Goal: Information Seeking & Learning: Learn about a topic

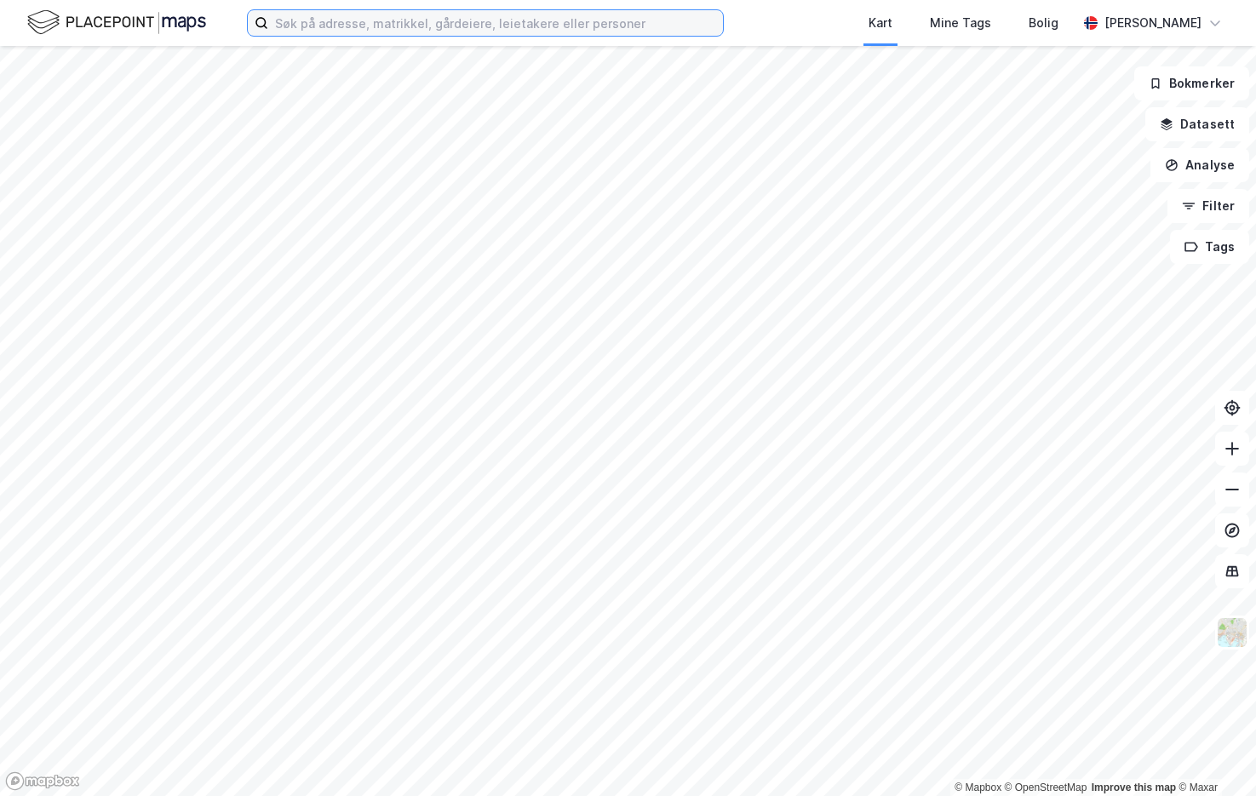
click at [408, 15] on input at bounding box center [495, 23] width 455 height 26
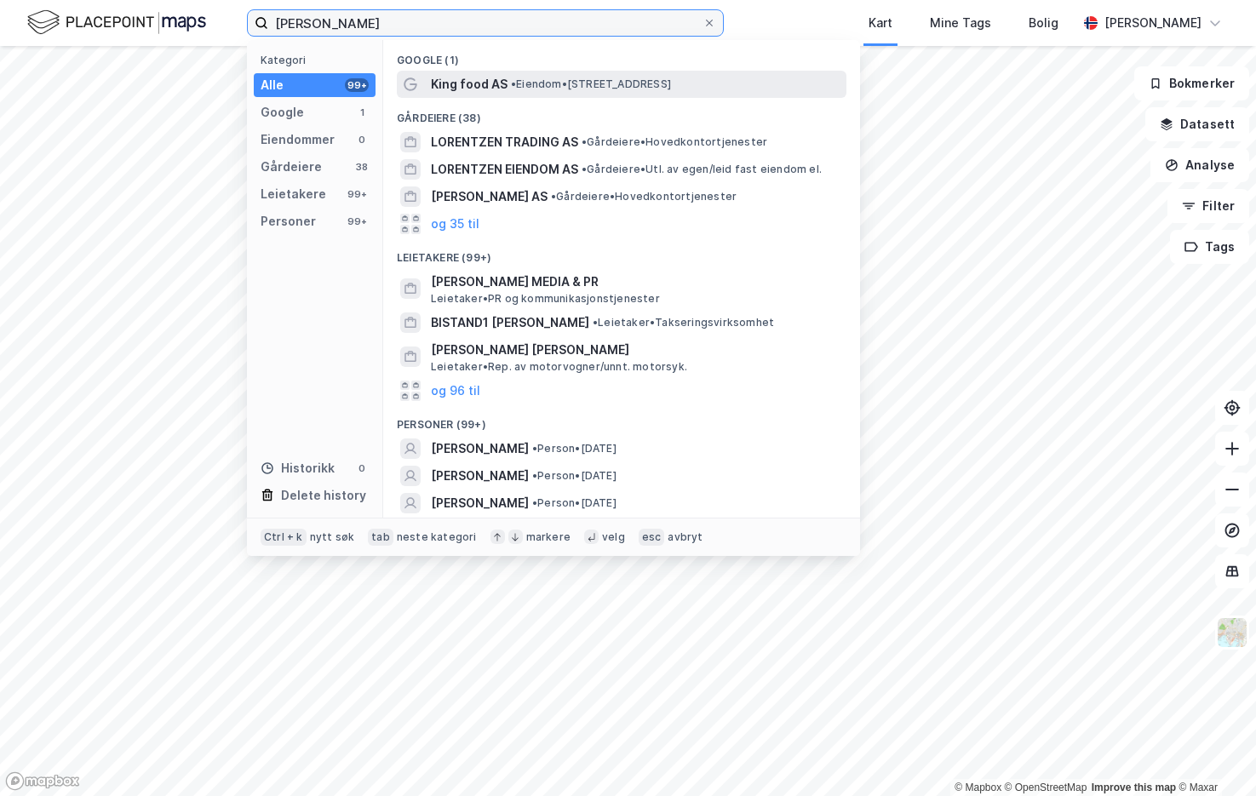
type input "[PERSON_NAME]"
click at [578, 83] on span "• Eiendom • [STREET_ADDRESS]" at bounding box center [591, 84] width 160 height 14
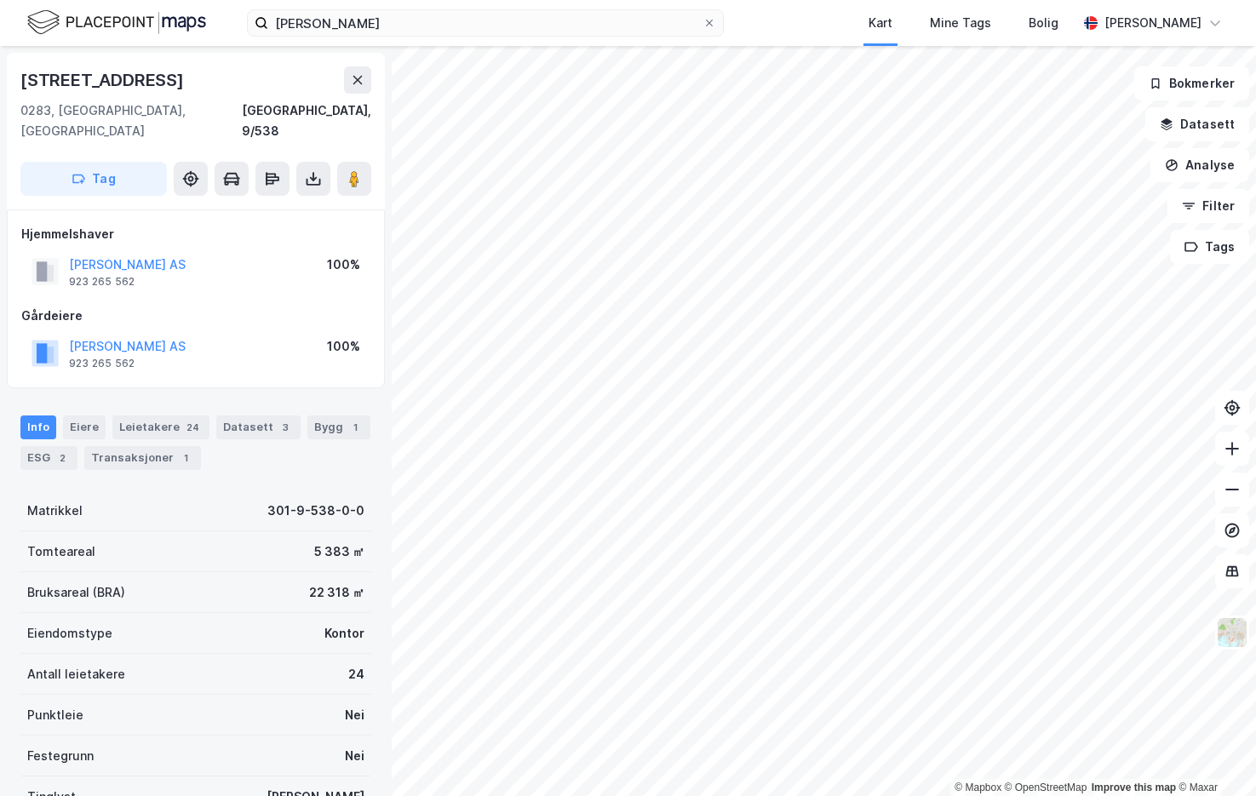
drag, startPoint x: 241, startPoint y: 434, endPoint x: 220, endPoint y: 426, distance: 22.1
click at [241, 434] on div "Info [PERSON_NAME] 24 Datasett 3 Bygg 1 ESG 2 Transaksjoner 1" at bounding box center [195, 442] width 351 height 54
click at [157, 415] on div "Leietakere 24" at bounding box center [160, 427] width 97 height 24
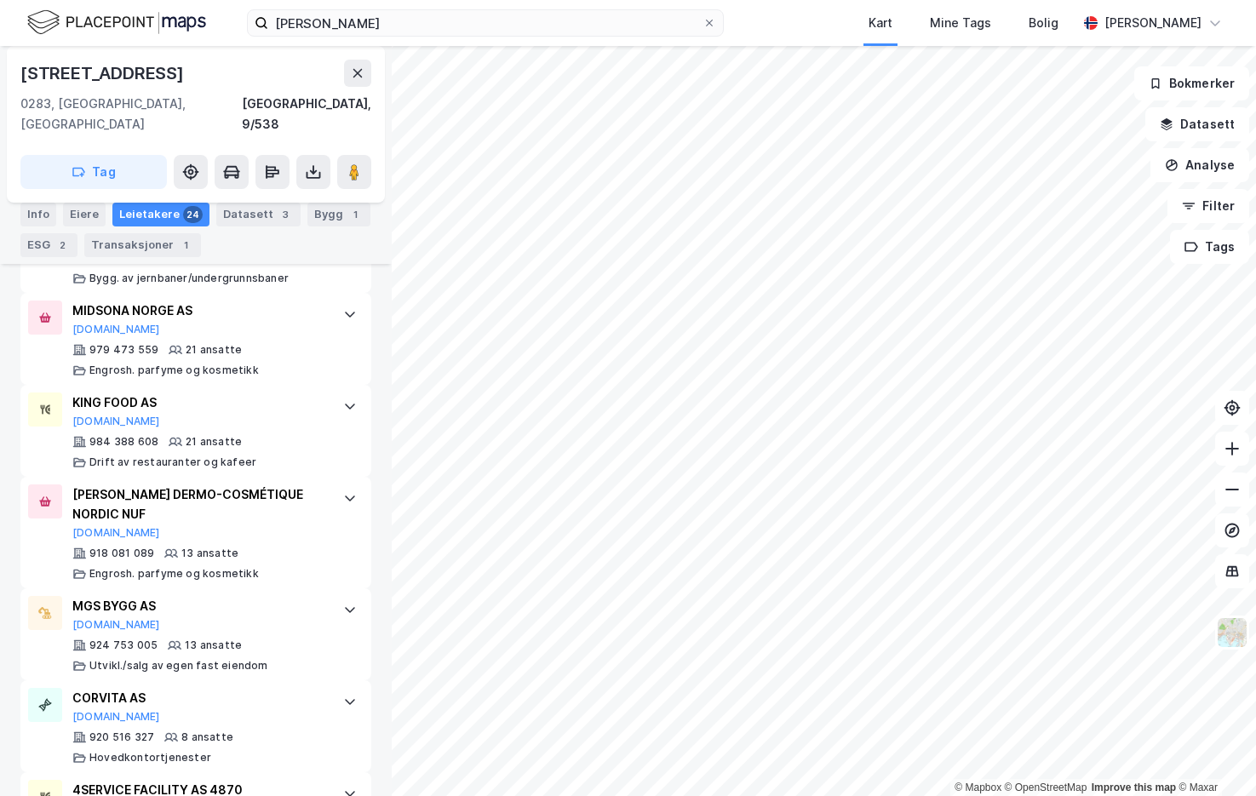
scroll to position [1532, 0]
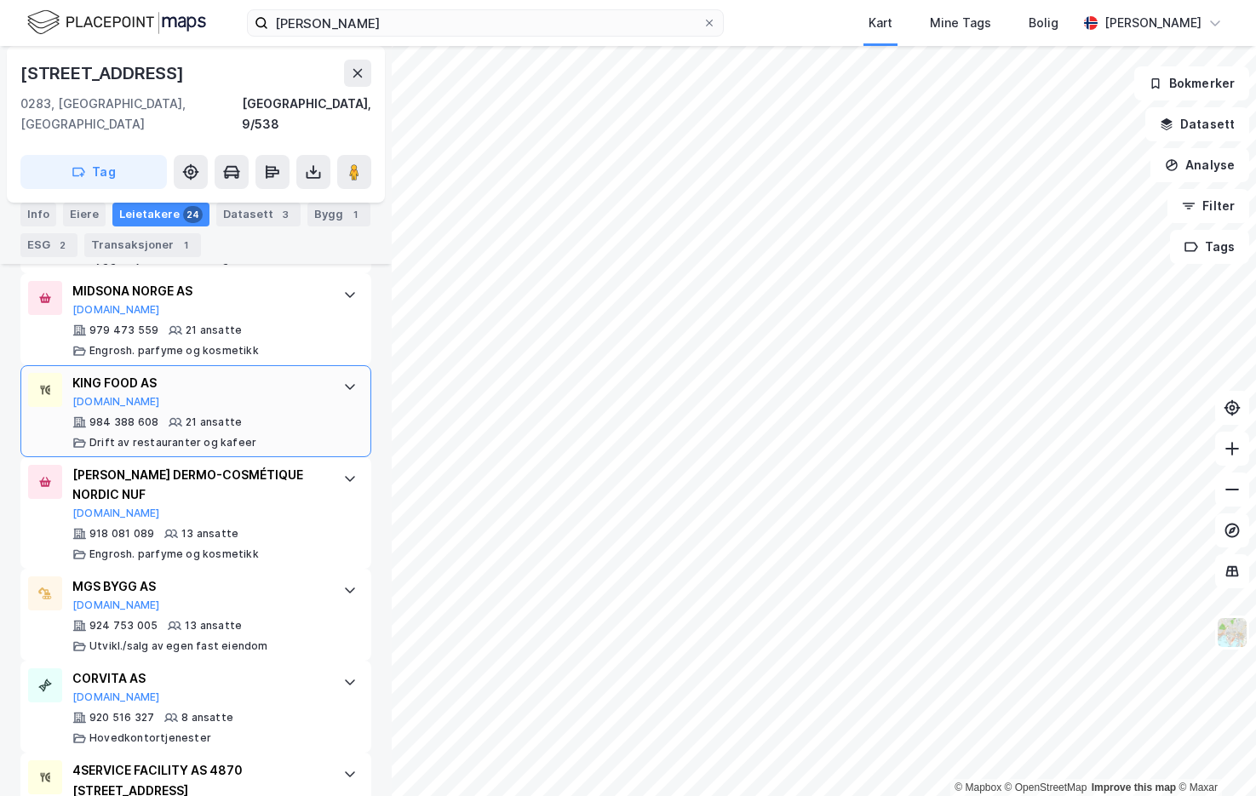
click at [188, 375] on div "KING FOOD AS [DOMAIN_NAME]" at bounding box center [199, 391] width 254 height 36
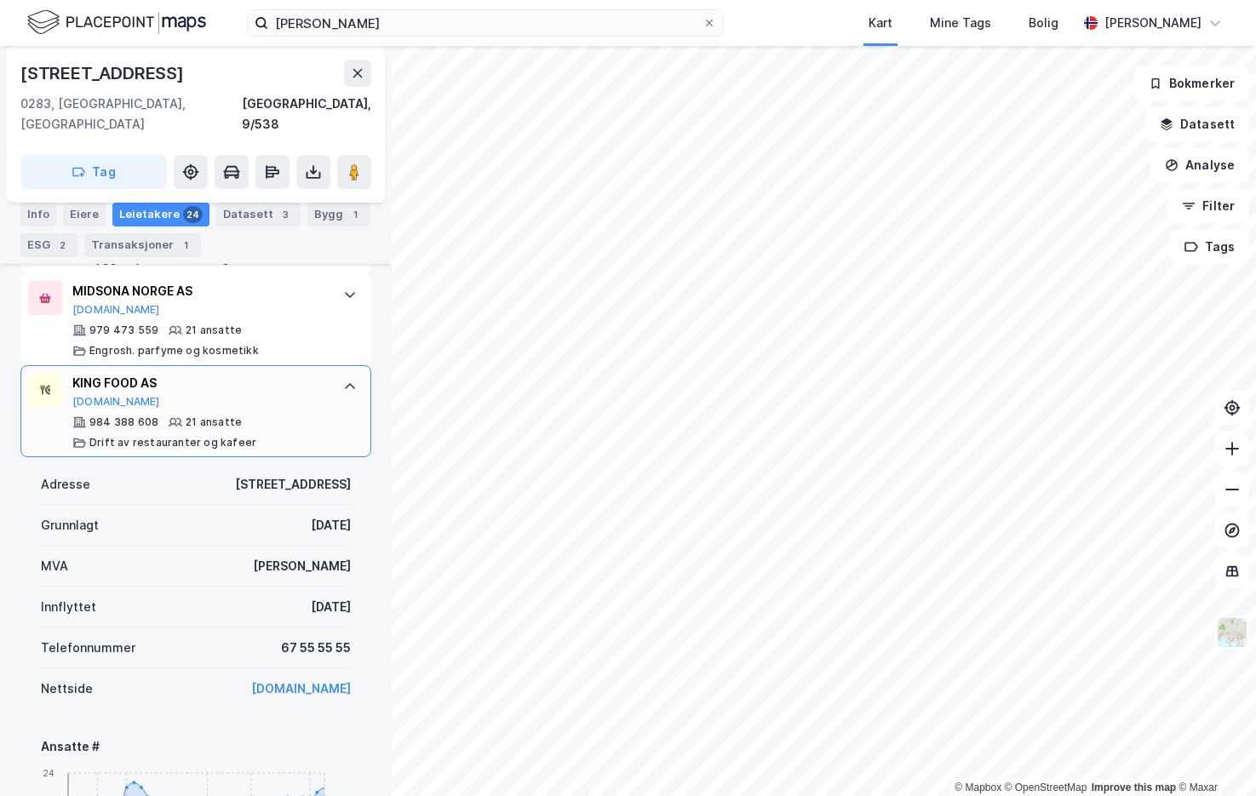
click at [104, 373] on div "KING FOOD AS" at bounding box center [199, 383] width 254 height 20
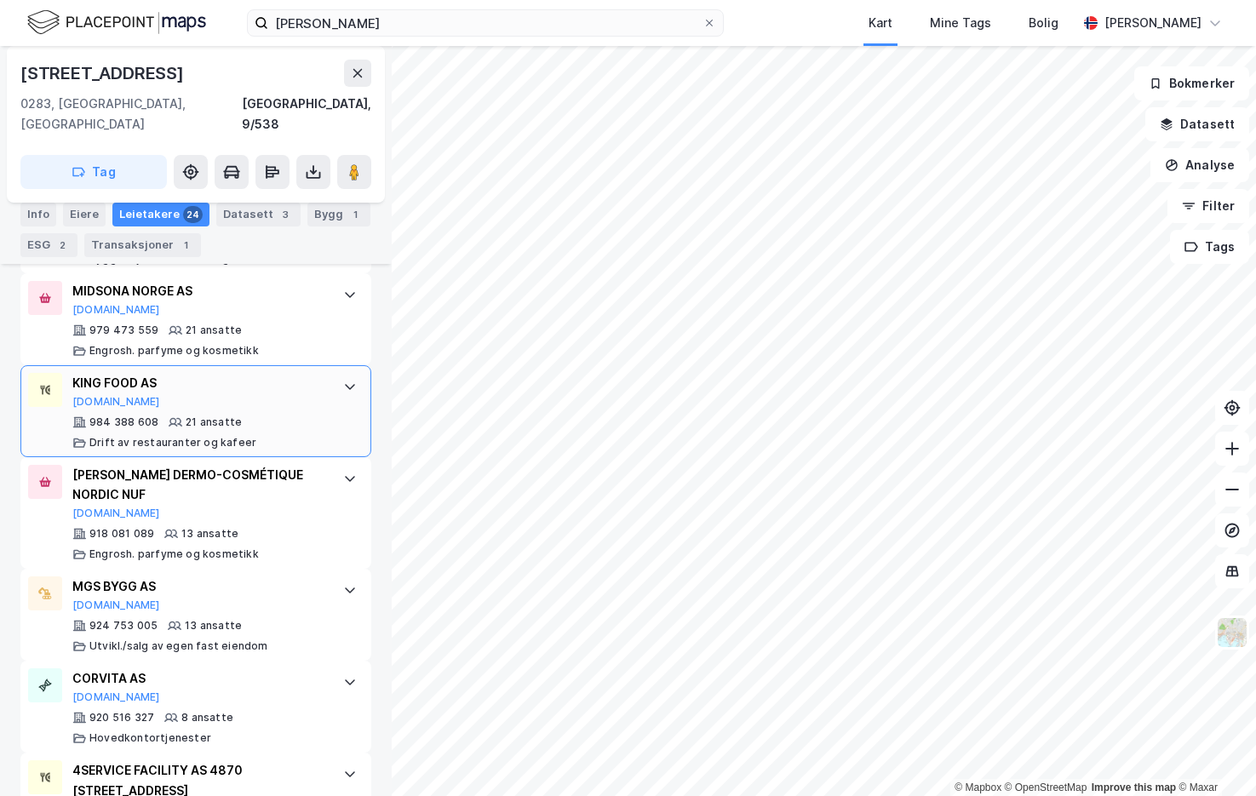
click at [118, 373] on div "KING FOOD AS" at bounding box center [199, 383] width 254 height 20
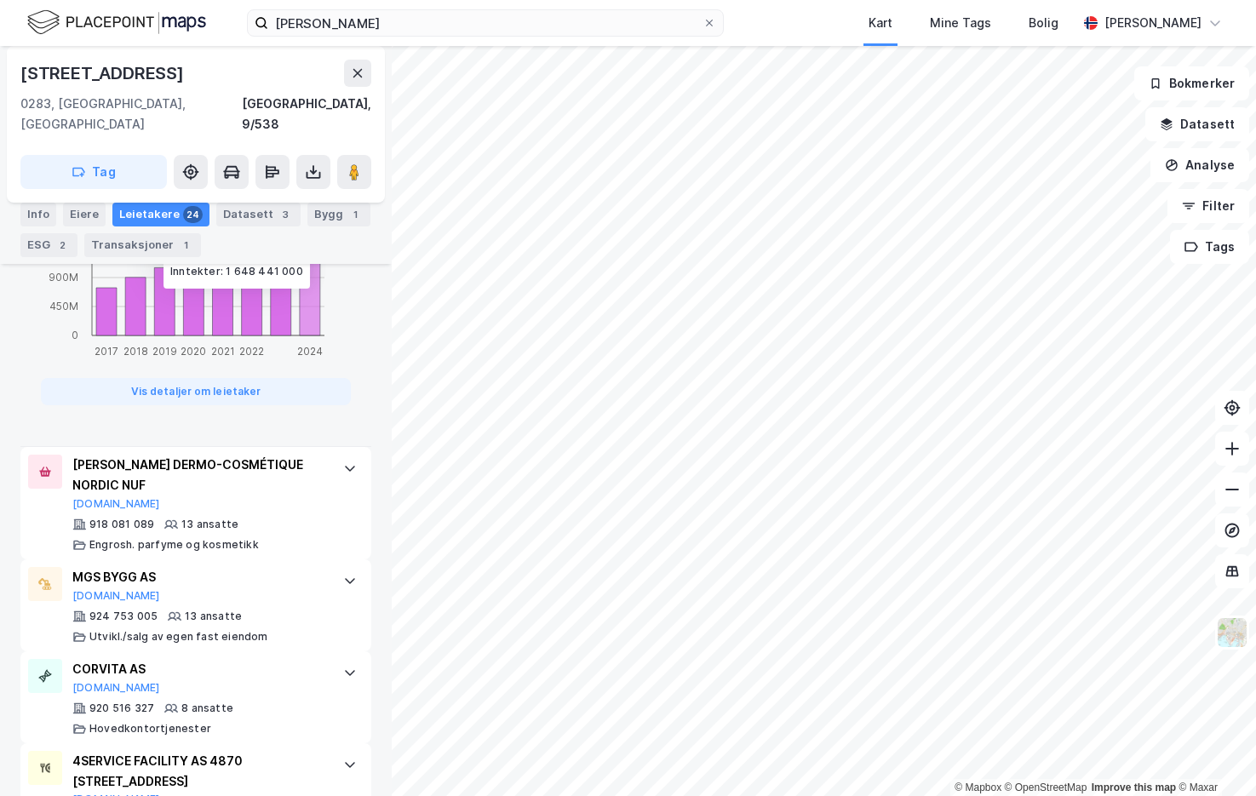
scroll to position [2554, 0]
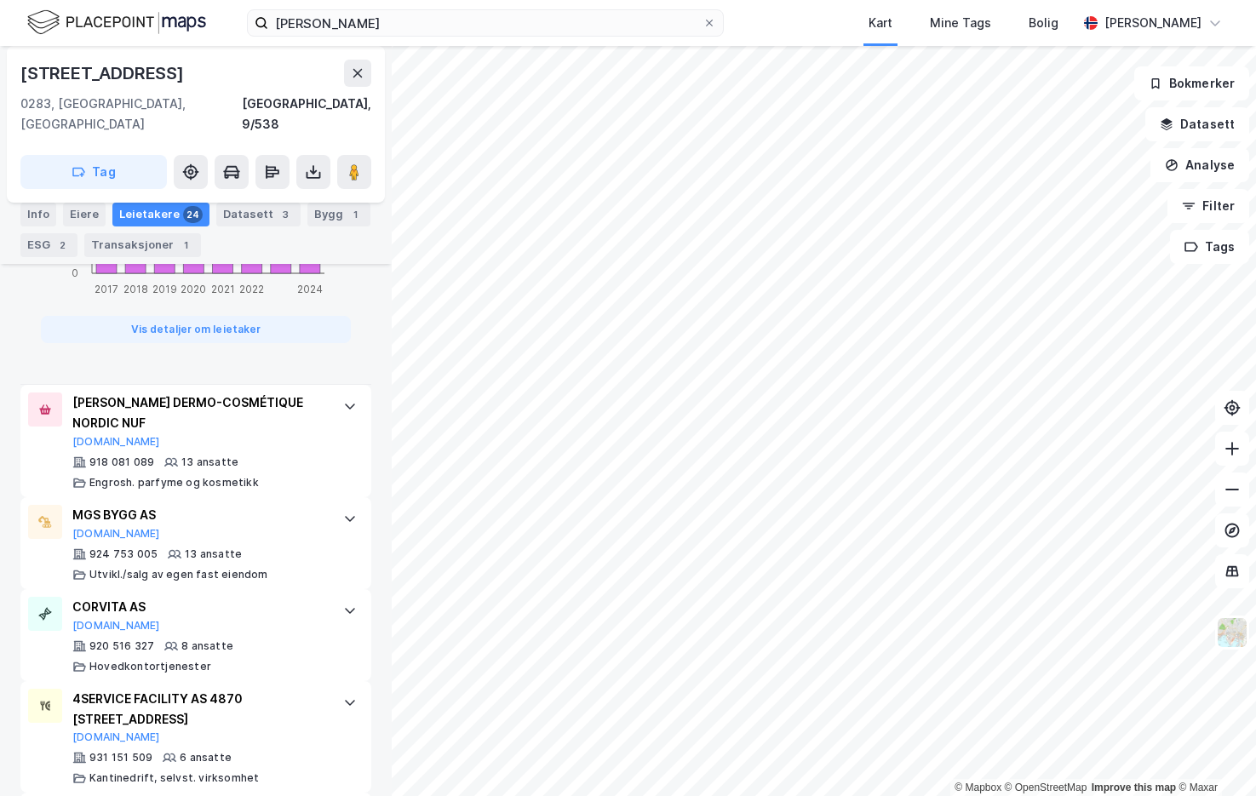
click at [274, 316] on button "Vis detaljer om leietaker" at bounding box center [196, 329] width 310 height 27
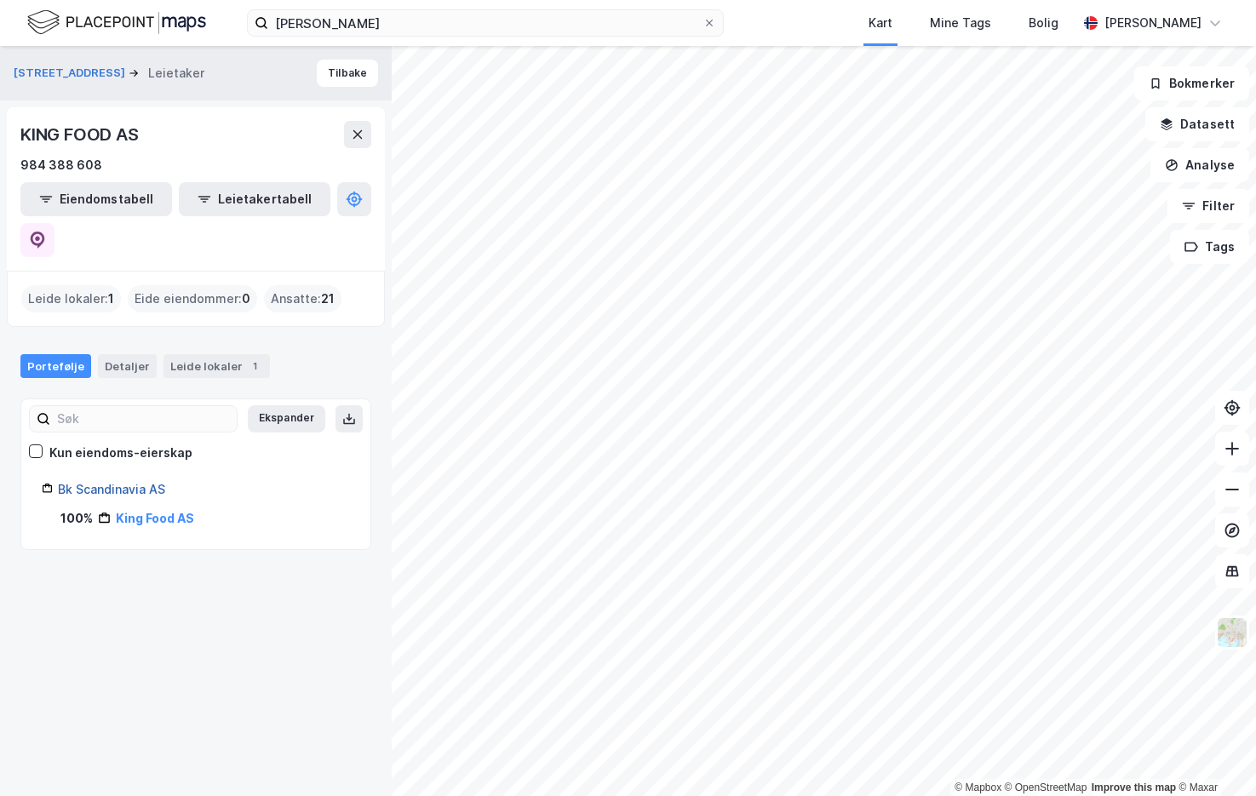
click at [149, 482] on link "Bk Scandinavia AS" at bounding box center [111, 489] width 107 height 14
click at [293, 334] on div "Portefølje Detaljer Leide lokaler 1" at bounding box center [196, 359] width 392 height 51
click at [157, 511] on link "King Food AS" at bounding box center [152, 518] width 77 height 14
click at [321, 354] on div "Portefølje Detaljer Leide lokaler 1" at bounding box center [195, 366] width 351 height 24
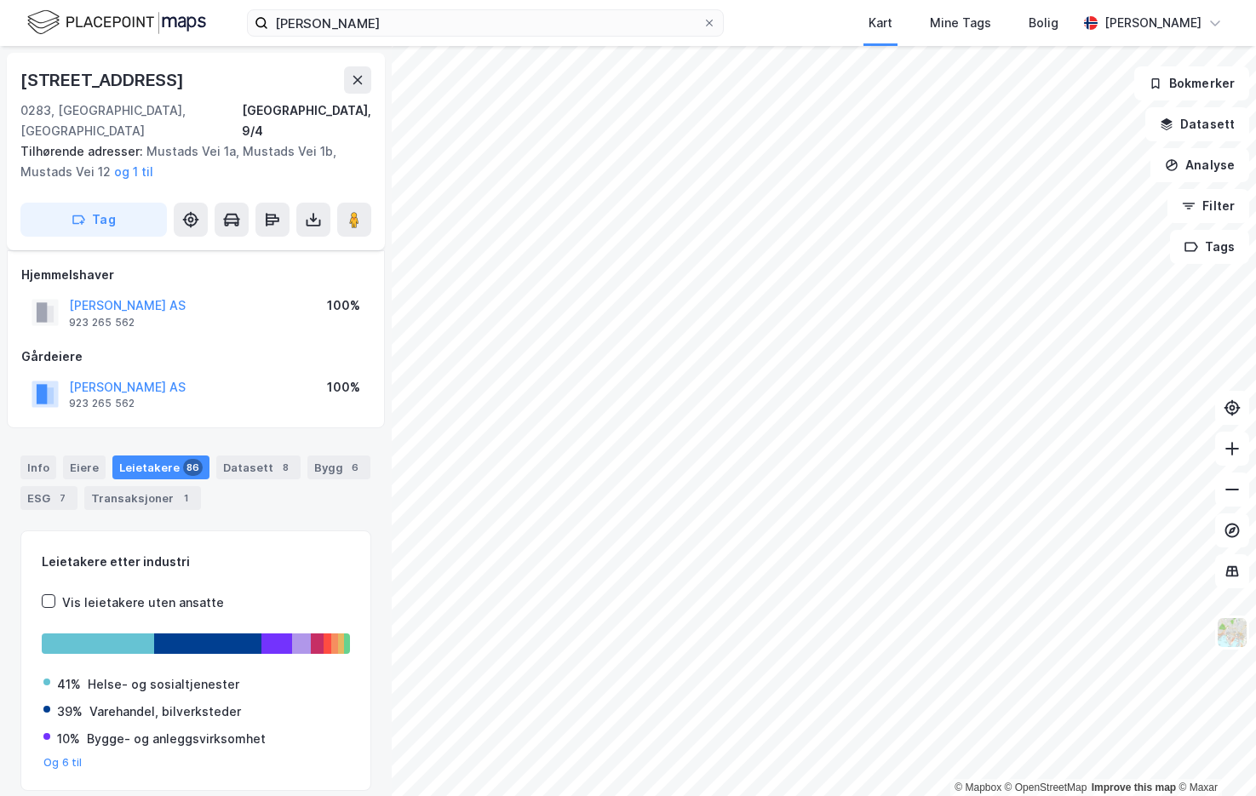
scroll to position [43, 0]
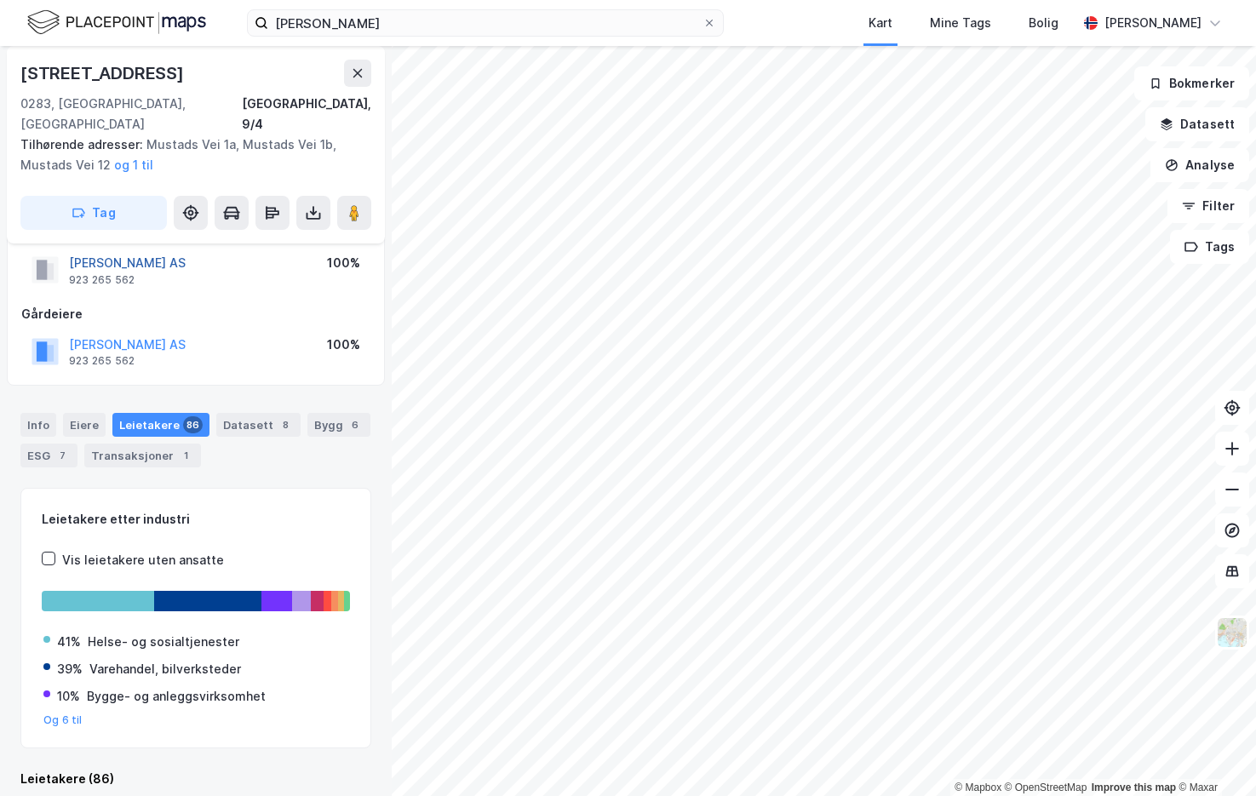
click at [0, 0] on button "[PERSON_NAME] AS" at bounding box center [0, 0] width 0 height 0
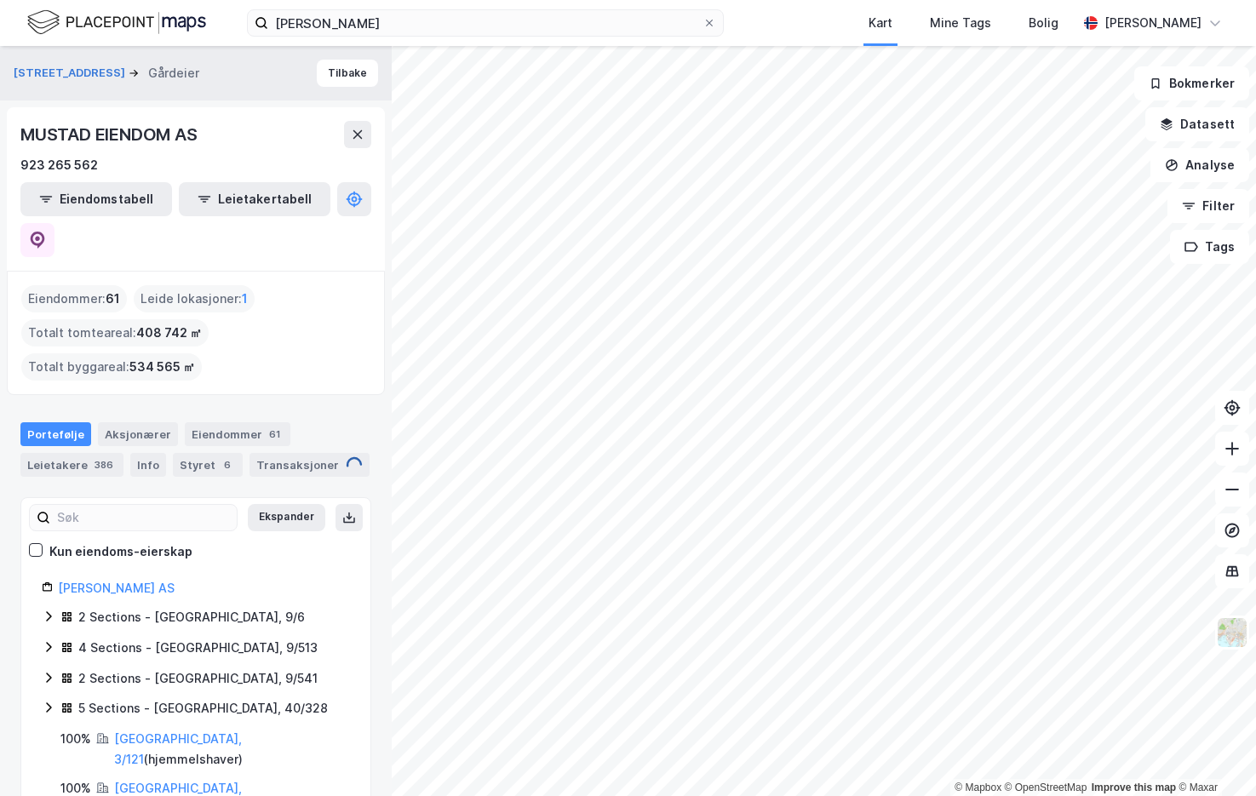
click at [243, 402] on div "Portefølje Aksjonærer Eiendommer 61 Leietakere 386 Info Styret 6 Transaksjoner" at bounding box center [196, 443] width 392 height 82
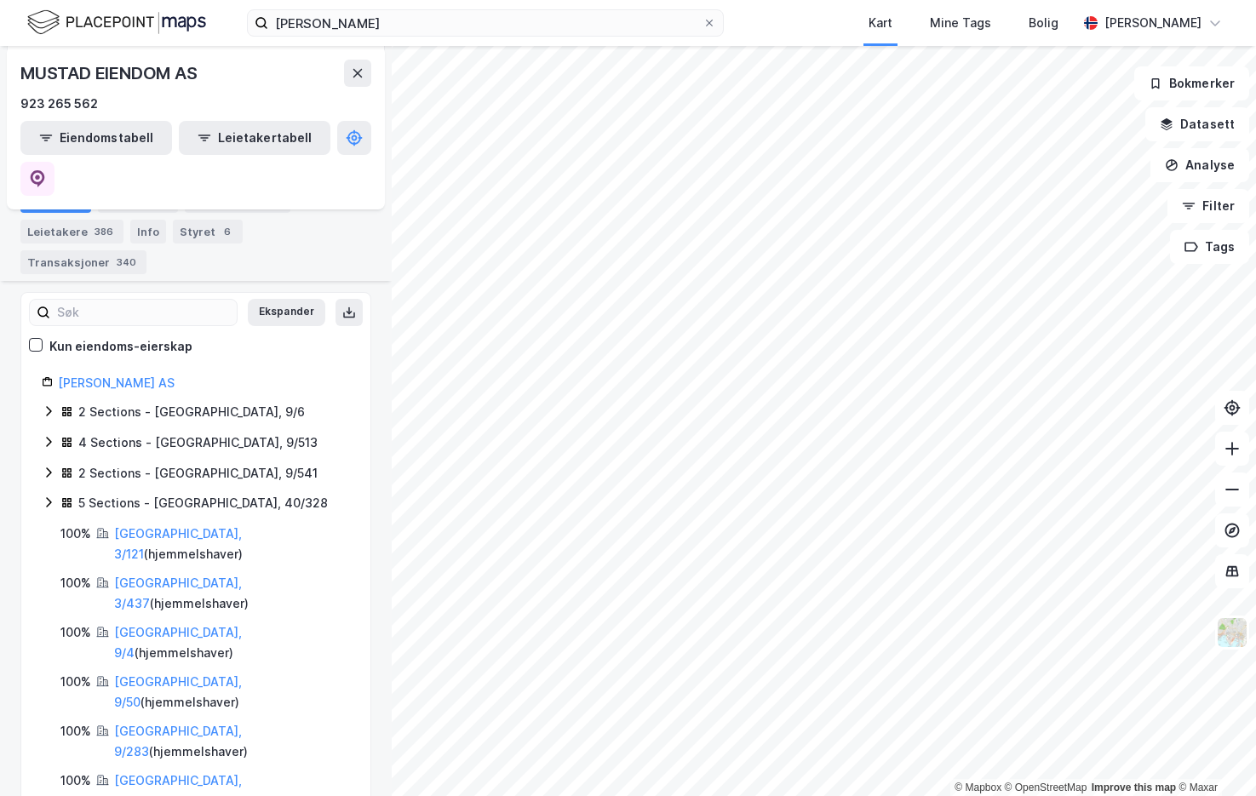
scroll to position [237, 0]
